Goal: Information Seeking & Learning: Find specific fact

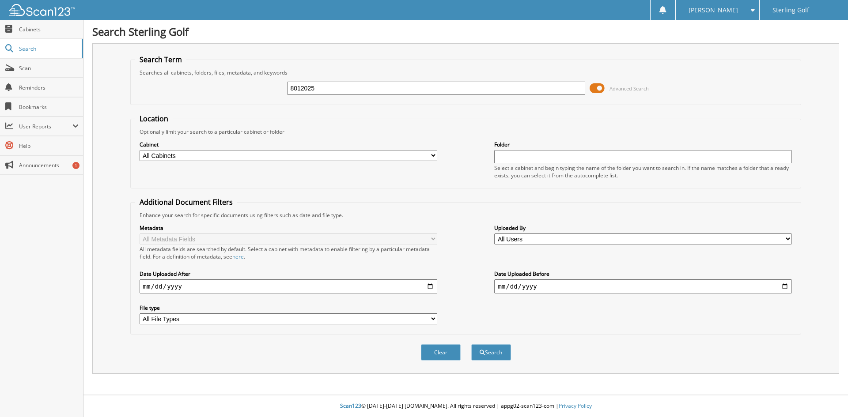
type input "8012025"
click at [471, 345] on button "Search" at bounding box center [491, 353] width 40 height 16
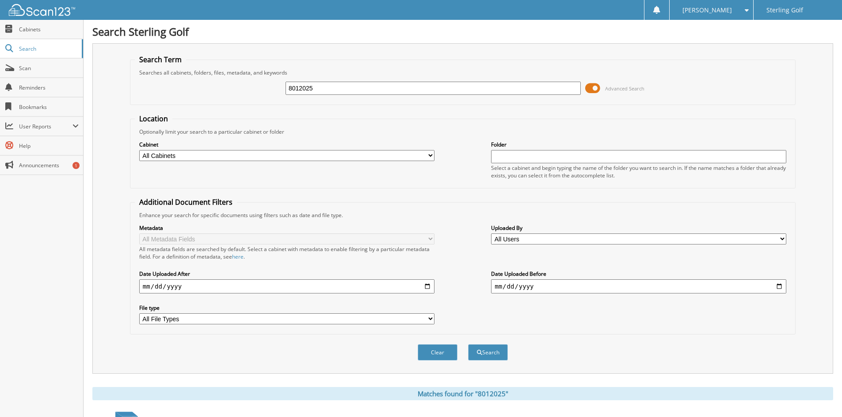
drag, startPoint x: 321, startPoint y: 88, endPoint x: 249, endPoint y: 87, distance: 72.5
click at [249, 87] on div "8012025 Advanced Search" at bounding box center [463, 88] width 656 height 24
type input "856142"
click at [468, 345] on button "Search" at bounding box center [488, 353] width 40 height 16
drag, startPoint x: 348, startPoint y: 86, endPoint x: 203, endPoint y: 87, distance: 144.9
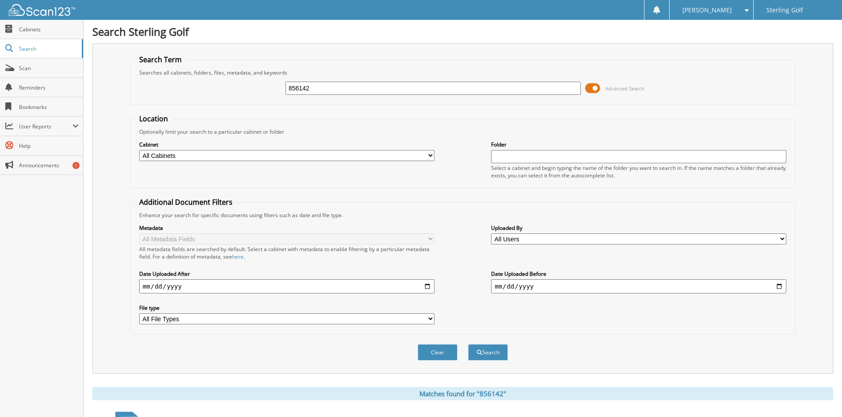
click at [203, 87] on div "856142 Advanced Search" at bounding box center [463, 88] width 656 height 24
type input "858413"
click at [468, 345] on button "Search" at bounding box center [488, 353] width 40 height 16
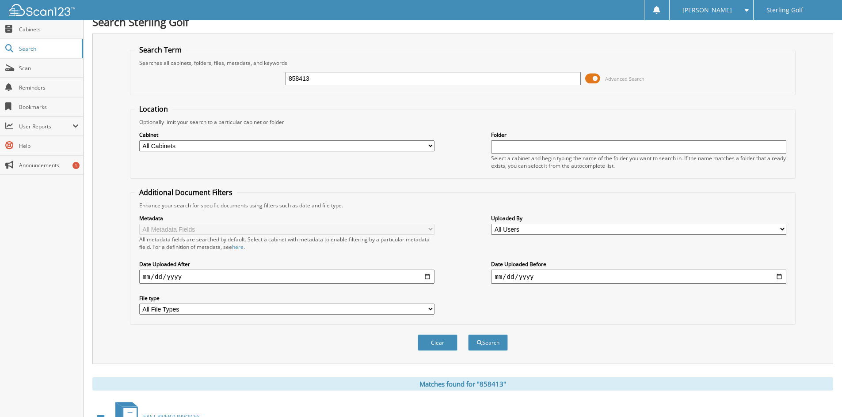
scroll to position [11, 0]
